Goal: Task Accomplishment & Management: Manage account settings

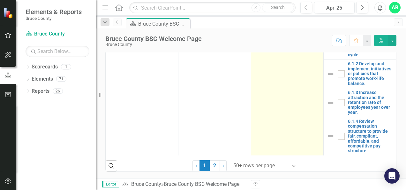
scroll to position [380, 0]
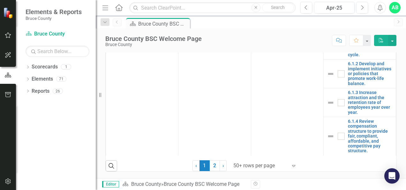
drag, startPoint x: 213, startPoint y: 168, endPoint x: 234, endPoint y: 139, distance: 36.1
click at [213, 168] on link "2" at bounding box center [215, 165] width 10 height 11
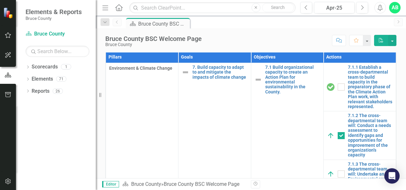
checkbox input "false"
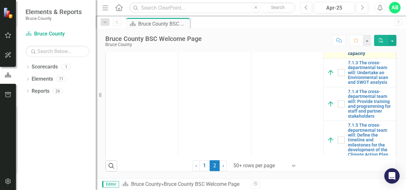
scroll to position [64, 0]
click at [355, 56] on link "7.1.2 The cross-departmental team will: Conduct a needs assessment to identify …" at bounding box center [370, 33] width 45 height 44
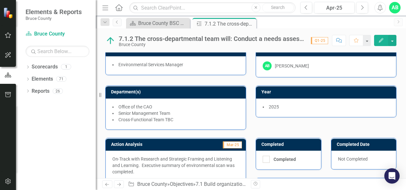
scroll to position [32, 0]
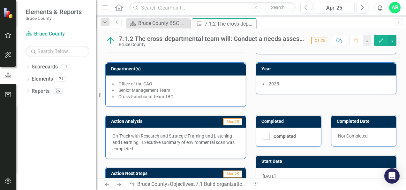
click at [166, 136] on p "On-Track with Research and Strategic Framing and Listening and Learning. Execut…" at bounding box center [175, 141] width 127 height 19
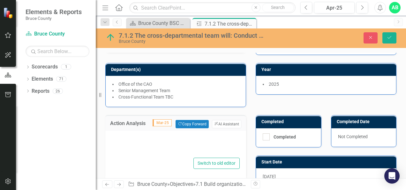
type textarea "<p>On-Track with Research and Strategic Framing and Listening and Learning.&nbs…"
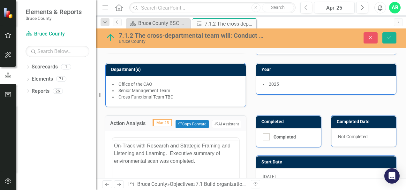
scroll to position [0, 0]
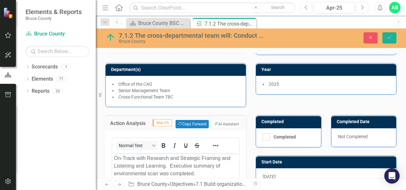
click at [135, 157] on p "On-Track with Research and Strategic Framing and Listening and Learning. Execut…" at bounding box center [175, 165] width 123 height 23
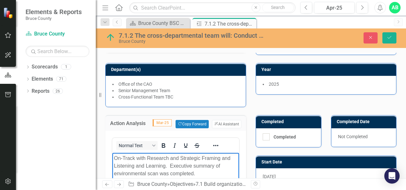
click at [147, 157] on p "On-Track with Research and Strategic Framing and Listening and Learning. Execut…" at bounding box center [175, 165] width 123 height 23
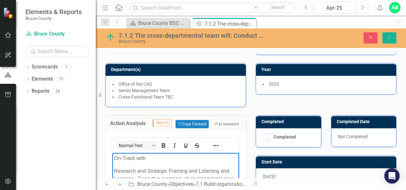
click at [188, 170] on p "Research and Strategic Framing and Listening and Learning. Executive summary of…" at bounding box center [175, 178] width 123 height 23
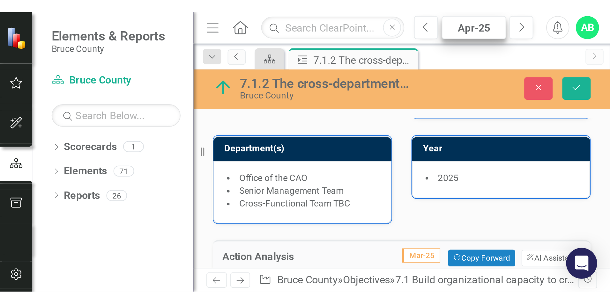
scroll to position [34, 0]
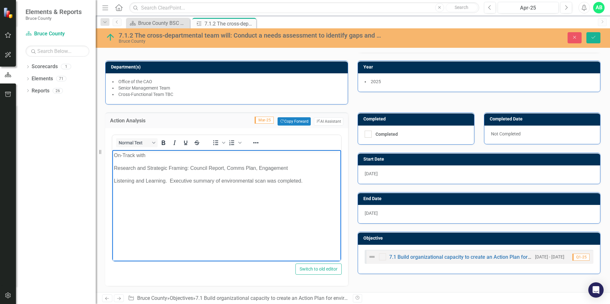
click at [166, 182] on p "Listening and Learning. Executive summary of environmental scan was completed." at bounding box center [227, 181] width 226 height 8
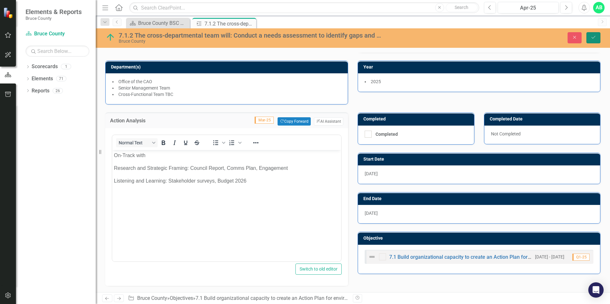
click at [406, 36] on button "Save" at bounding box center [594, 37] width 14 height 11
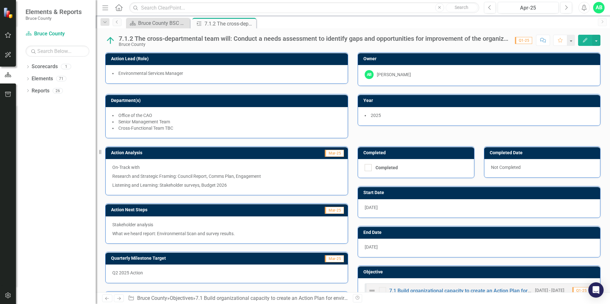
click at [186, 189] on div "Stakeholder analysis What we heard report: Environmental Scan and survey result…" at bounding box center [227, 230] width 242 height 27
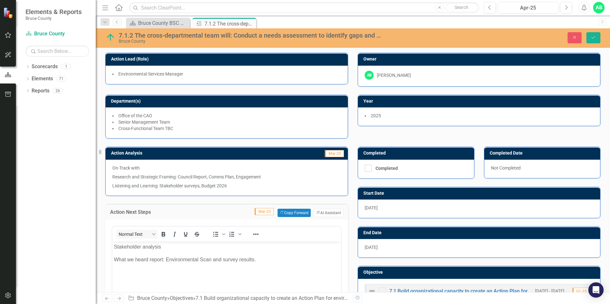
scroll to position [0, 0]
click at [115, 189] on p "Stakeholder analysis" at bounding box center [227, 247] width 226 height 8
click at [171, 176] on p "Research and Strategic Framing: Council Report, Comms Plan, Engagement" at bounding box center [226, 177] width 229 height 9
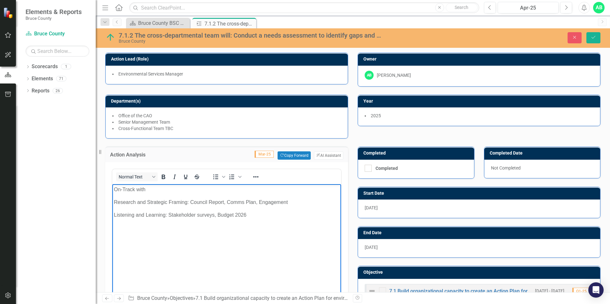
click at [115, 189] on p "Research and Strategic Framing: Council Report, Comms Plan, Engagement" at bounding box center [227, 203] width 226 height 8
click at [114, 189] on p "Listening and Learning: Stakeholder surveys, Budget 2026" at bounding box center [227, 216] width 226 height 8
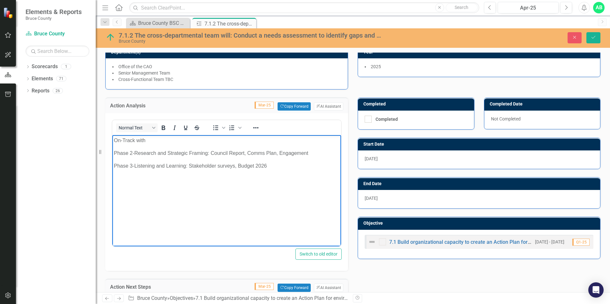
scroll to position [96, 0]
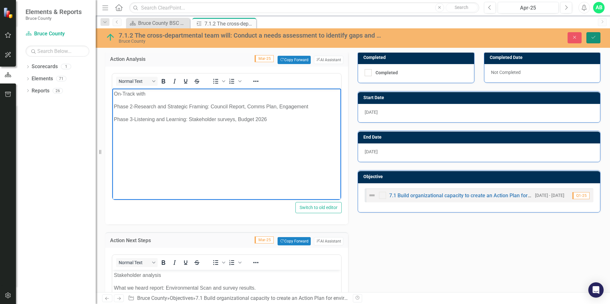
click at [406, 37] on button "Save" at bounding box center [594, 37] width 14 height 11
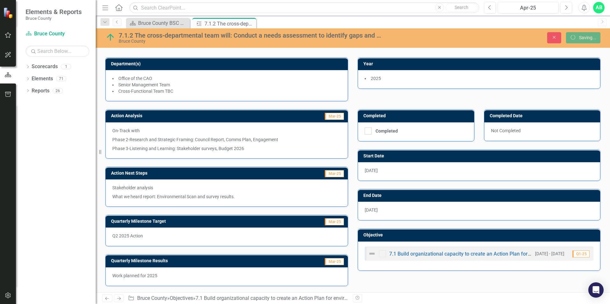
scroll to position [37, 0]
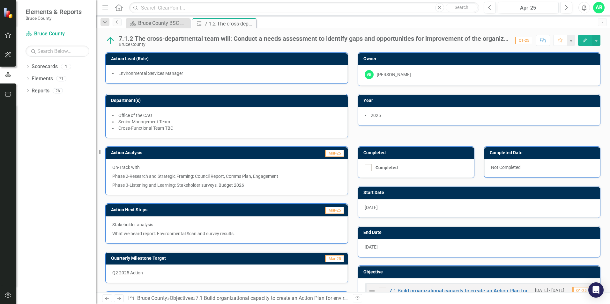
click at [176, 189] on p "Stakeholder analysis" at bounding box center [226, 226] width 229 height 8
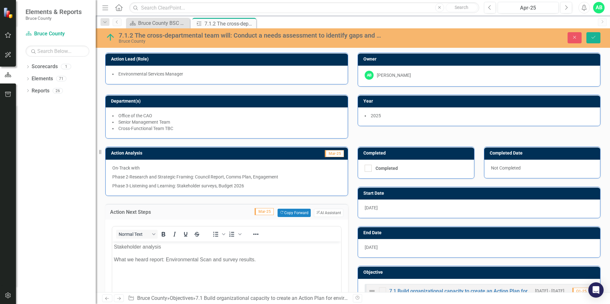
scroll to position [0, 0]
click at [115, 189] on p "Stakeholder analysis" at bounding box center [227, 247] width 226 height 8
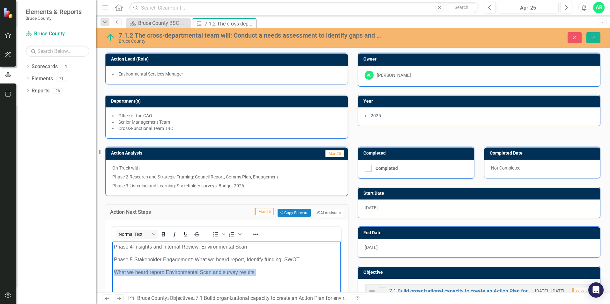
drag, startPoint x: 257, startPoint y: 271, endPoint x: 106, endPoint y: 276, distance: 151.0
click at [112, 189] on html "Phase 4-Insights and Internal Review: Environmental Scan Phase 5-Stakeholder En…" at bounding box center [226, 290] width 229 height 96
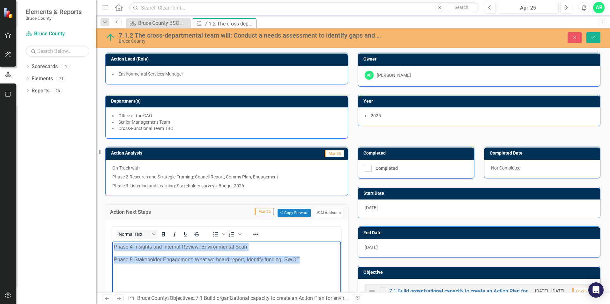
drag, startPoint x: 113, startPoint y: 247, endPoint x: 312, endPoint y: 263, distance: 199.1
click at [312, 189] on body "Phase 4-Insights and Internal Review: Environmental Scan Phase 5-Stakeholder En…" at bounding box center [226, 290] width 229 height 96
copy body "Phase 4-Insights and Internal Review: Environmental Scan Phase 5-Stakeholder En…"
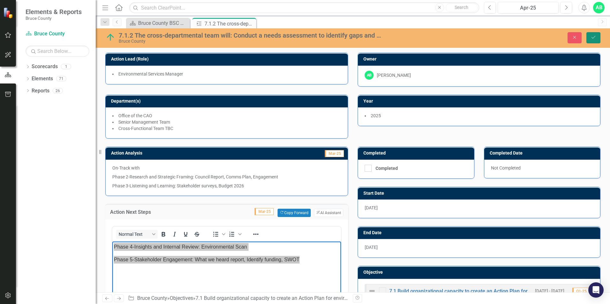
click at [406, 34] on button "Save" at bounding box center [594, 37] width 14 height 11
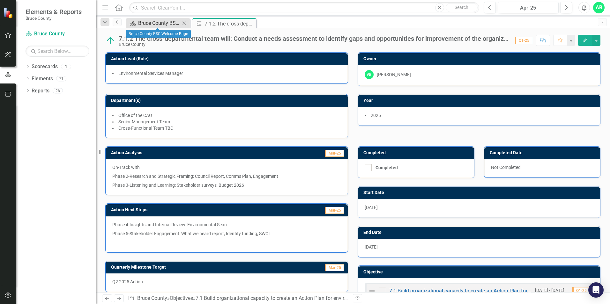
click at [163, 26] on div "Bruce County BSC Welcome Page" at bounding box center [159, 23] width 42 height 8
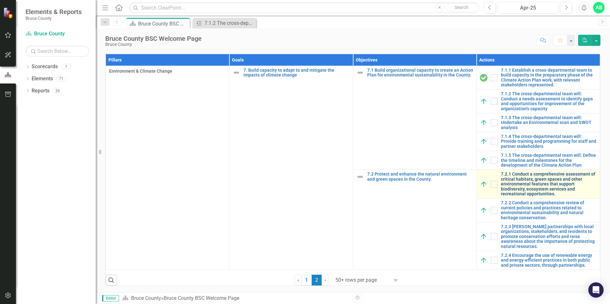
scroll to position [397, 0]
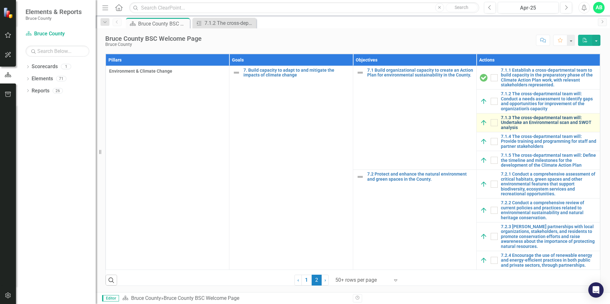
click at [406, 122] on link "7.1.3 The cross-departmental team will: Undertake an Environmental scan and SWO…" at bounding box center [549, 123] width 96 height 15
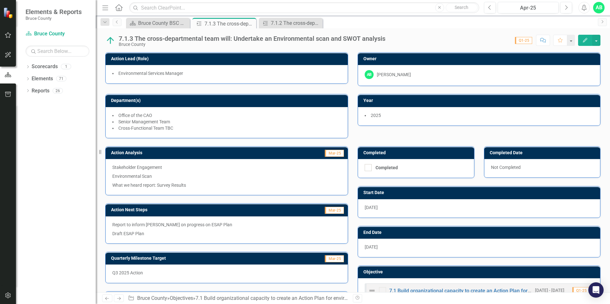
click at [129, 173] on p "Environmental Scan" at bounding box center [226, 176] width 229 height 9
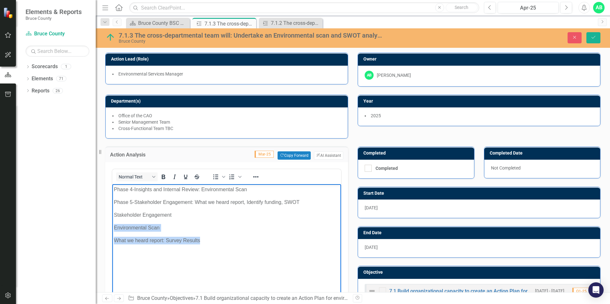
drag, startPoint x: 114, startPoint y: 227, endPoint x: 205, endPoint y: 240, distance: 91.6
click at [205, 189] on body "Phase 4-Insights and Internal Review: Environmental Scan Phase 5-Stakeholder En…" at bounding box center [226, 232] width 229 height 96
drag, startPoint x: 174, startPoint y: 215, endPoint x: 107, endPoint y: 214, distance: 67.0
click at [112, 189] on html "Phase 4-Insights and Internal Review: Environmental Scan Phase 5-Stakeholder En…" at bounding box center [226, 232] width 229 height 96
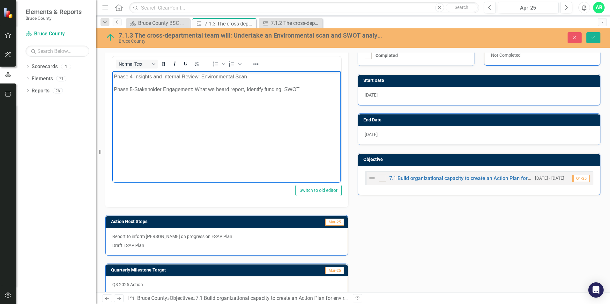
scroll to position [128, 0]
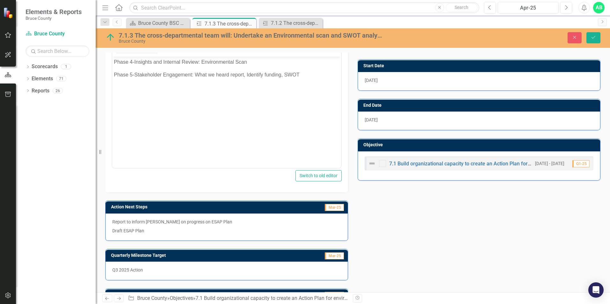
click at [179, 189] on p "Report to inform [PERSON_NAME] on progress on ESAP Plan" at bounding box center [226, 223] width 229 height 8
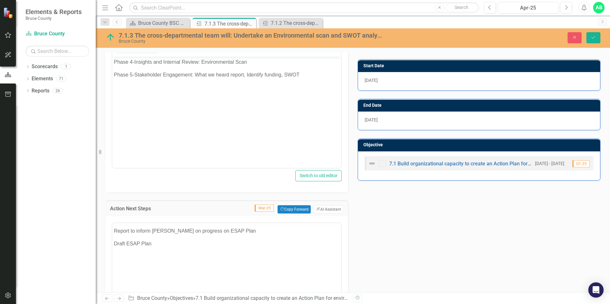
scroll to position [0, 0]
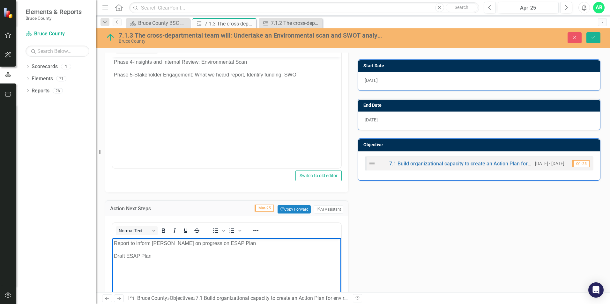
click at [115, 189] on p "Report to inform [PERSON_NAME] on progress on ESAP Plan" at bounding box center [227, 244] width 226 height 8
click at [406, 35] on icon "Save" at bounding box center [594, 37] width 6 height 4
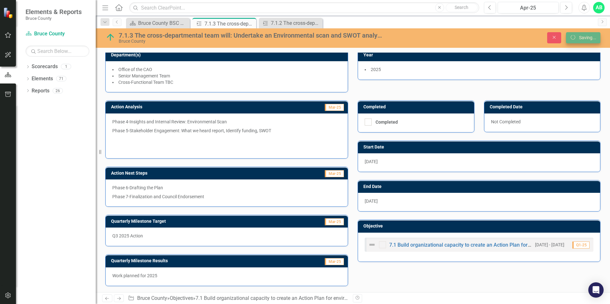
scroll to position [46, 0]
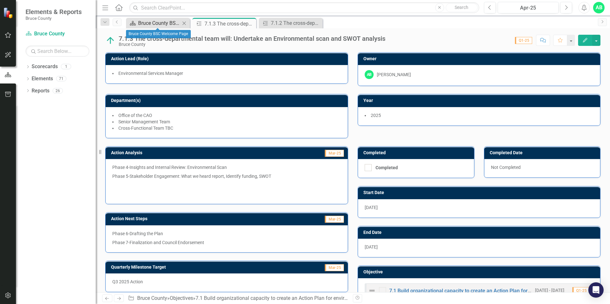
click at [172, 24] on div "Bruce County BSC Welcome Page" at bounding box center [159, 23] width 42 height 8
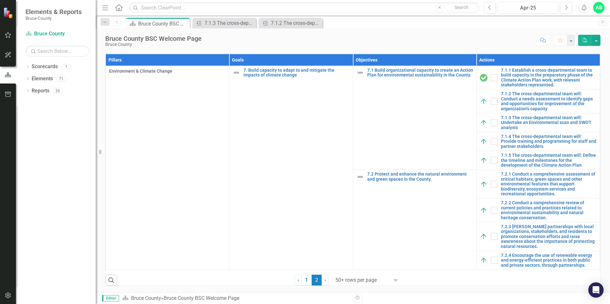
scroll to position [351, 0]
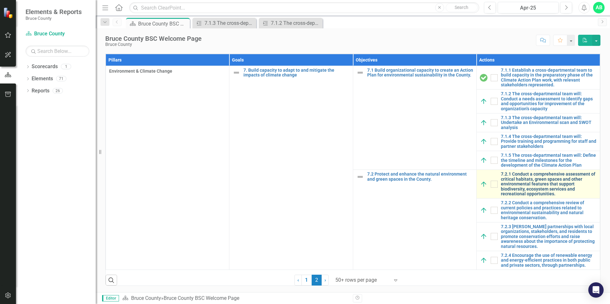
click at [406, 189] on link "7.2.1 Conduct a comprehensive assessment of critical habitats, green spaces and…" at bounding box center [549, 184] width 96 height 25
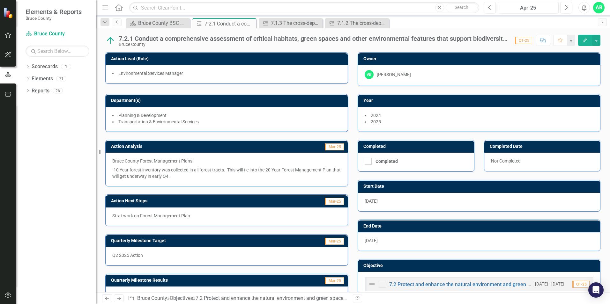
click at [228, 170] on p "-10 Year forest inventory was collected in all forest tracts. This will tie int…" at bounding box center [226, 173] width 229 height 14
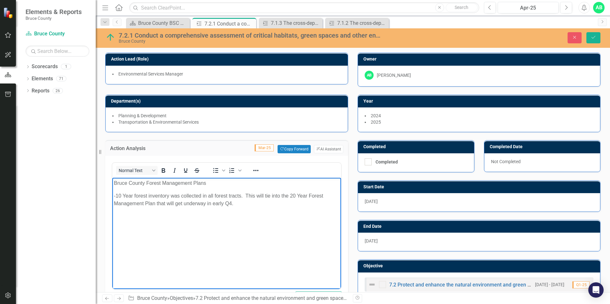
click at [243, 189] on p "-10 Year forest inventory was collected in all forest tracts. This will tie int…" at bounding box center [227, 199] width 226 height 15
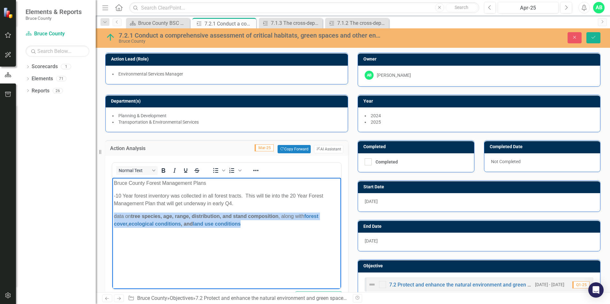
drag, startPoint x: 263, startPoint y: 225, endPoint x: 113, endPoint y: 213, distance: 150.5
click at [113, 189] on body "Bruce County Forest Management Plans -10 Year forest inventory was collected in…" at bounding box center [226, 226] width 229 height 96
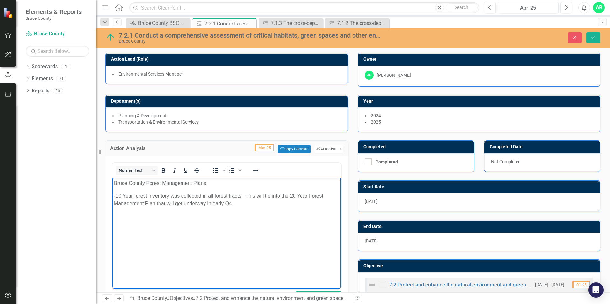
click at [242, 189] on p "-10 Year forest inventory was collected in all forest tracts. This will tie int…" at bounding box center [227, 199] width 226 height 15
click at [209, 183] on p "Bruce County Forest Management Plans" at bounding box center [227, 184] width 226 height 8
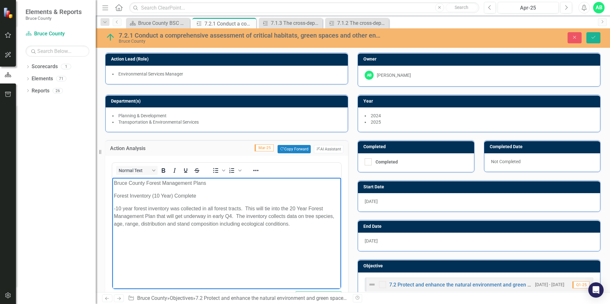
click at [150, 189] on p "-10 year forest inventory was collected in all forest tracts. This will tie int…" at bounding box center [227, 216] width 226 height 23
click at [179, 189] on p "An inventory was collected in all forest tracts. This will tie into the 20 Year…" at bounding box center [227, 216] width 226 height 23
click at [220, 189] on p "An inventory was collected at all forest tracts. This will tie into the 20 Year…" at bounding box center [227, 216] width 226 height 23
click at [247, 189] on p "An inventory was collected at all forest tracts. This information tie into the …" at bounding box center [227, 216] width 226 height 23
click at [303, 189] on p "An inventory was collected at all forest tracts. This information tie into the …" at bounding box center [227, 216] width 226 height 23
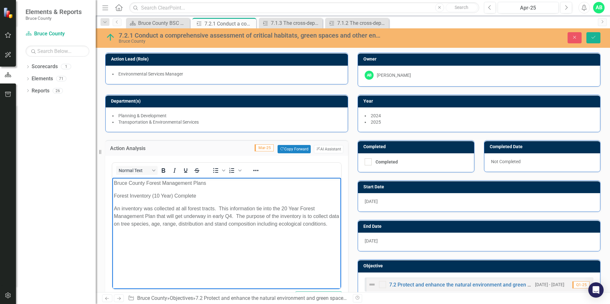
click at [123, 189] on p "An inventory was collected at all forest tracts. This information tie into the …" at bounding box center [227, 216] width 226 height 23
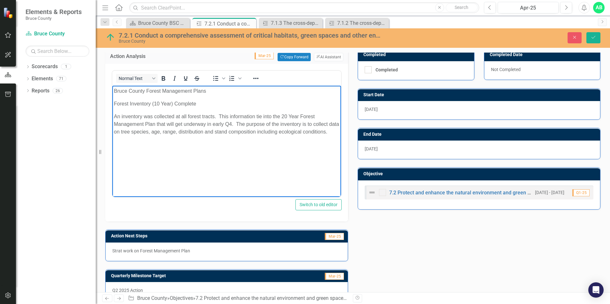
scroll to position [96, 0]
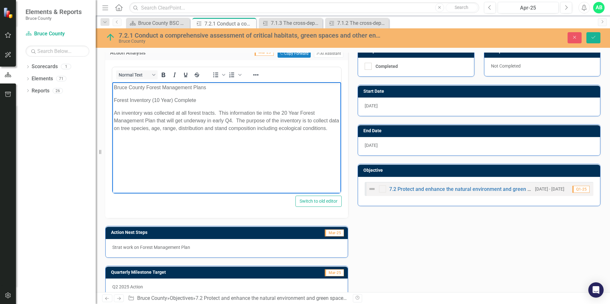
click at [204, 189] on p "Strat work on Forest Management Plan" at bounding box center [226, 247] width 229 height 6
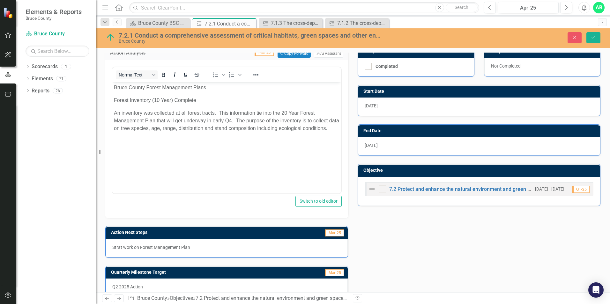
click at [204, 189] on p "Strat work on Forest Management Plan" at bounding box center [226, 247] width 229 height 6
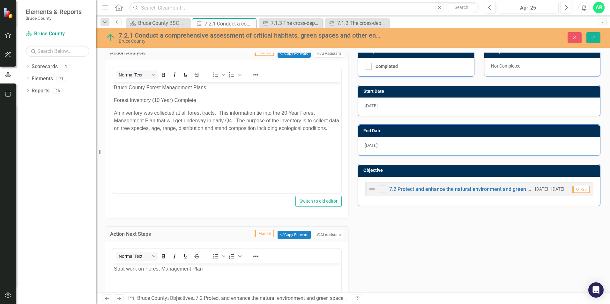
scroll to position [0, 0]
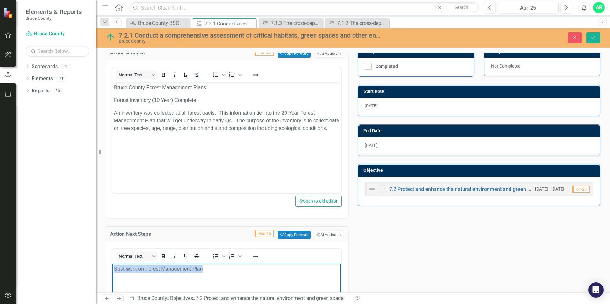
drag, startPoint x: 207, startPoint y: 266, endPoint x: 114, endPoint y: 269, distance: 93.8
click at [243, 189] on p "Begin work on 20-year Forest Management Plans" at bounding box center [227, 269] width 226 height 8
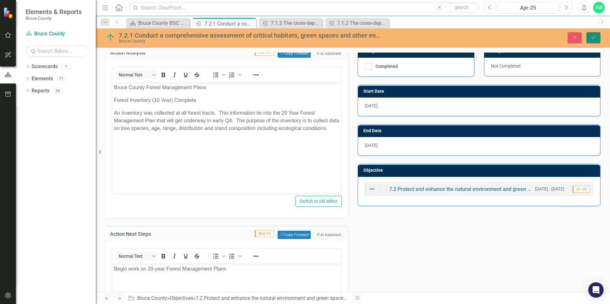
click at [406, 37] on button "Save" at bounding box center [594, 37] width 14 height 11
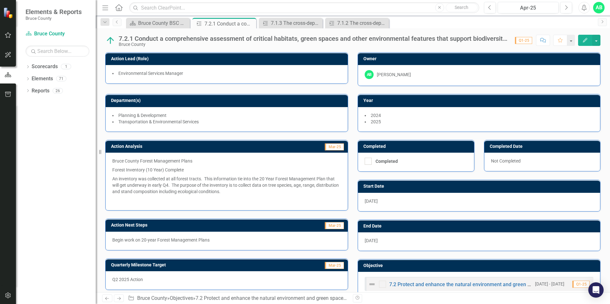
click at [184, 165] on p "Bruce County Forest Management Plans" at bounding box center [226, 162] width 229 height 8
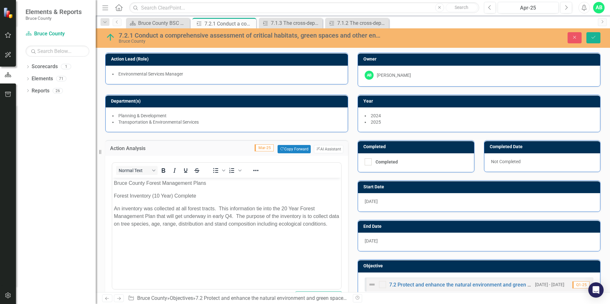
scroll to position [0, 0]
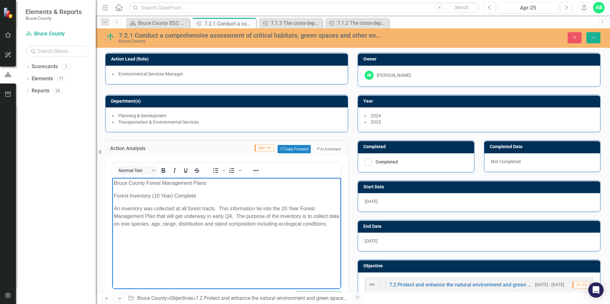
click at [115, 189] on p "Forest Inventory (10 Year) Complete" at bounding box center [227, 196] width 226 height 8
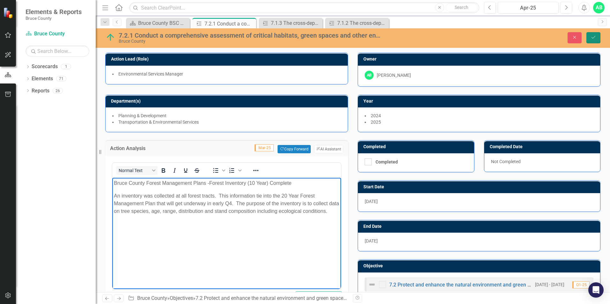
click at [406, 34] on button "Save" at bounding box center [594, 37] width 14 height 11
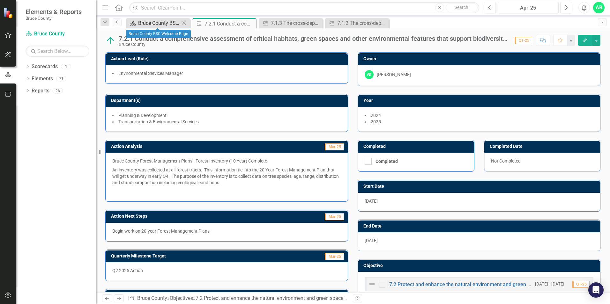
click at [172, 19] on div "Bruce County BSC Welcome Page" at bounding box center [159, 23] width 42 height 8
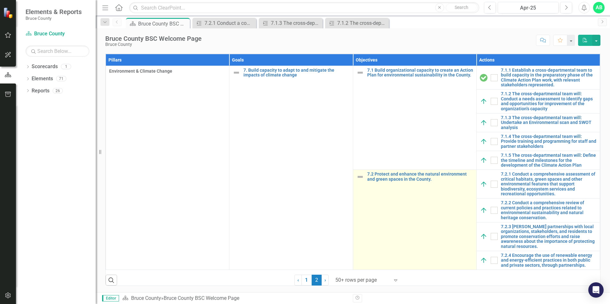
scroll to position [397, 0]
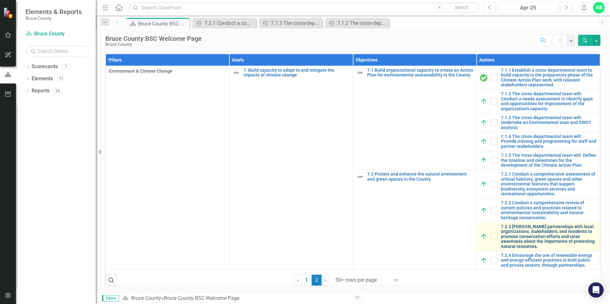
click at [406, 189] on link "7.2.3 [PERSON_NAME] partnerships with local organizations, stakeholders, and re…" at bounding box center [549, 237] width 96 height 25
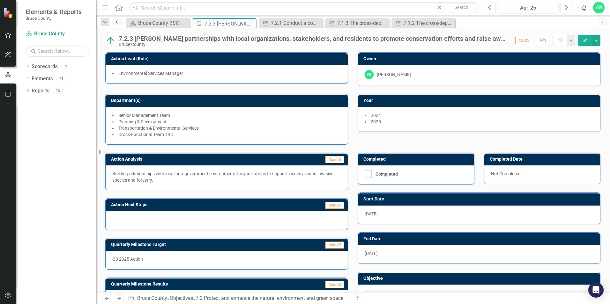
click at [115, 25] on link "Previous" at bounding box center [117, 23] width 9 height 8
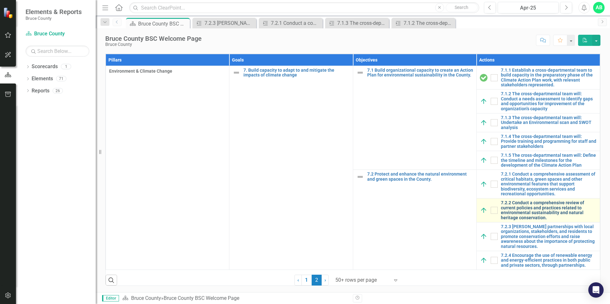
scroll to position [397, 0]
